Goal: Transaction & Acquisition: Purchase product/service

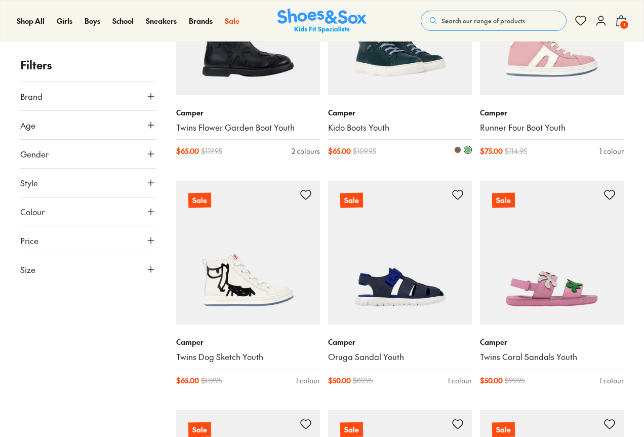
click at [386, 63] on img at bounding box center [400, 23] width 144 height 144
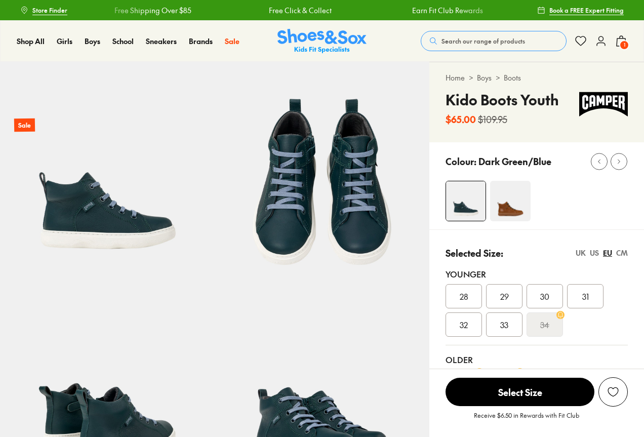
scroll to position [607, 0]
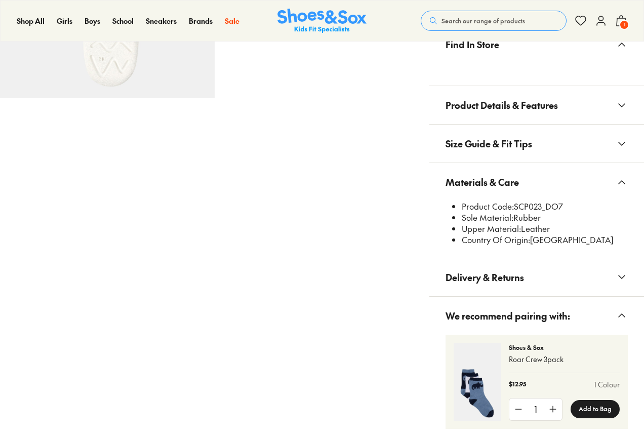
click at [526, 196] on button "Materials & Care" at bounding box center [536, 182] width 215 height 38
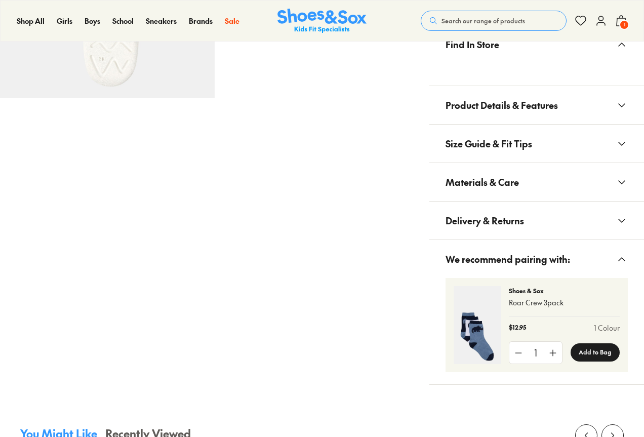
scroll to position [605, 0]
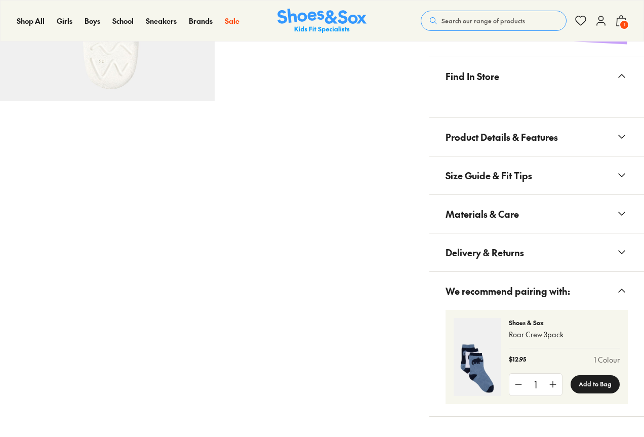
select select "*"
click at [554, 209] on button "Materials & Care" at bounding box center [536, 214] width 215 height 38
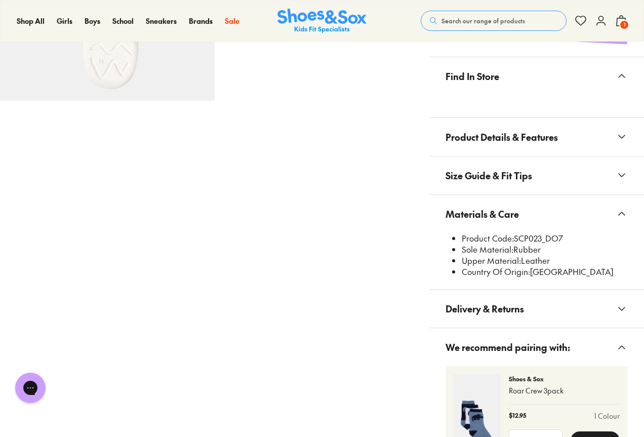
scroll to position [0, 0]
drag, startPoint x: 515, startPoint y: 238, endPoint x: 541, endPoint y: 242, distance: 26.1
click at [541, 242] on li "Product Code: SCP023_DO7" at bounding box center [545, 238] width 166 height 11
copy li "SCP023"
